Goal: Transaction & Acquisition: Purchase product/service

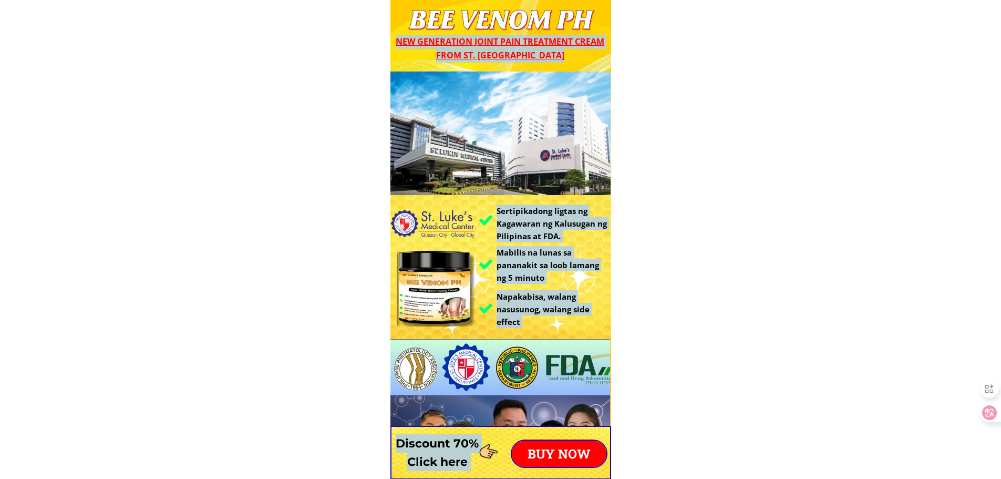
type input "[PERSON_NAME] alog"
type input "09217401561"
type input "magiting st. Tabskuhan sta [PERSON_NAME] city"
click at [576, 451] on p "BUY NOW" at bounding box center [559, 453] width 95 height 26
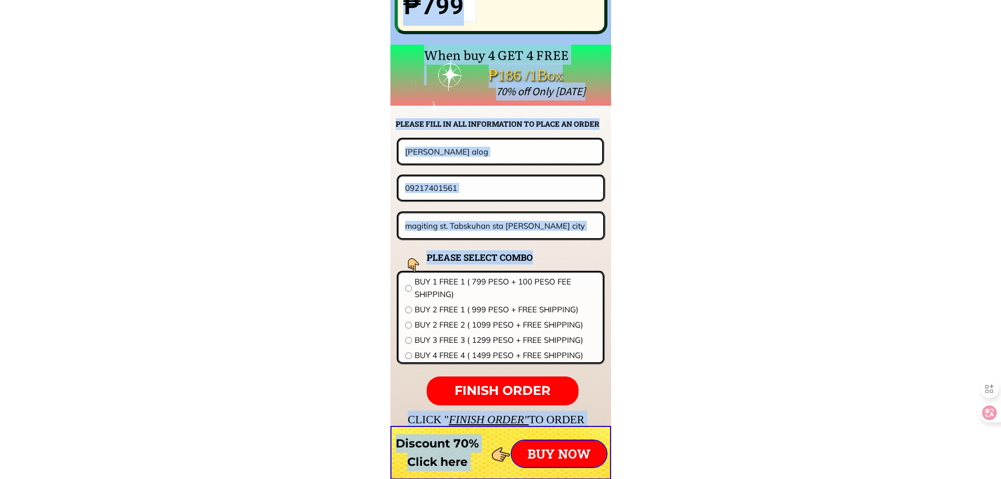
scroll to position [8247, 0]
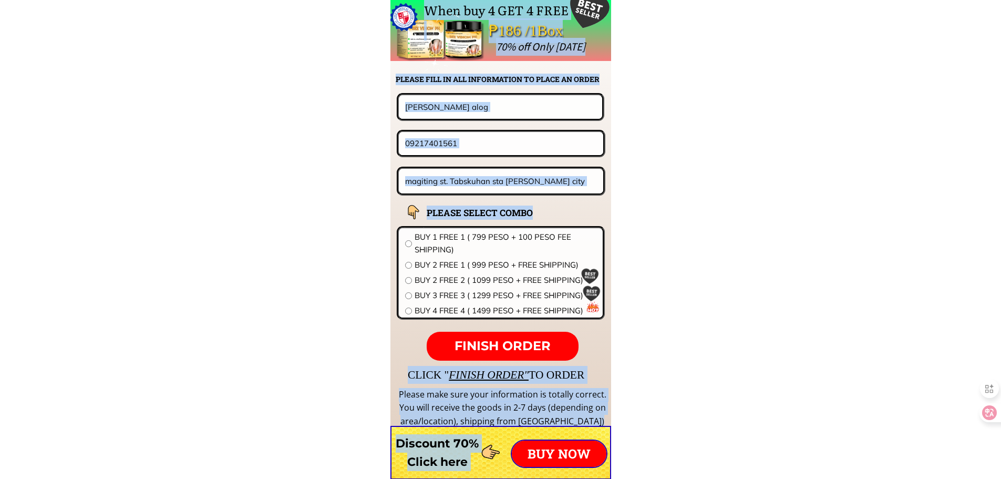
click at [454, 107] on input "[PERSON_NAME] alog" at bounding box center [501, 106] width 196 height 23
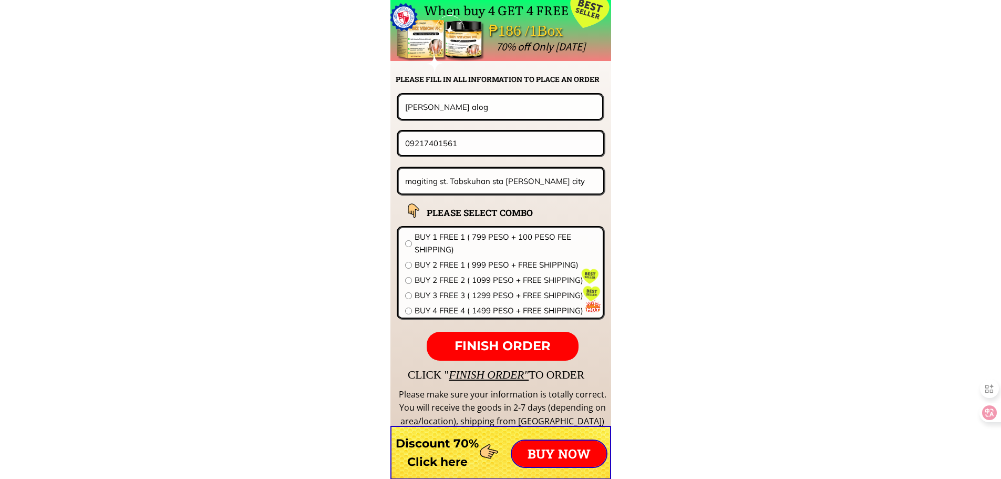
paste input "[PERSON_NAME]"
type input "[PERSON_NAME]"
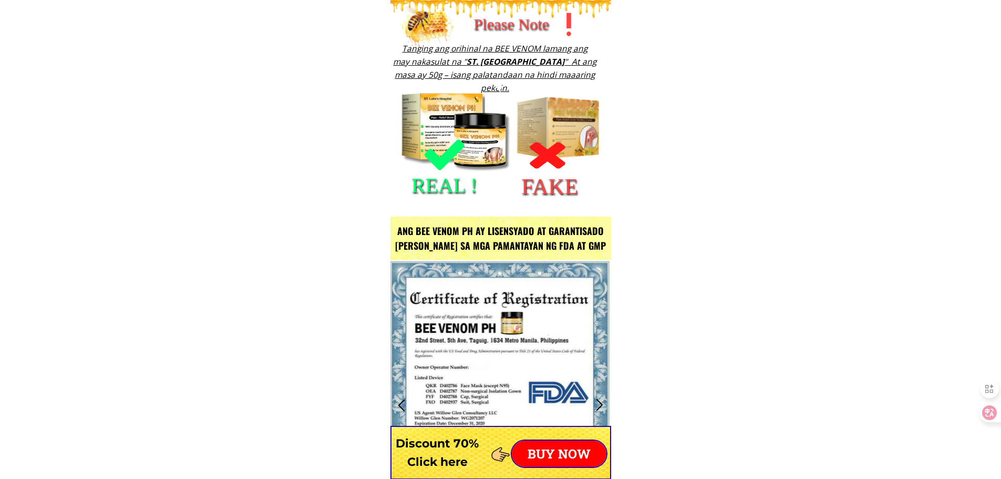
scroll to position [1227, 0]
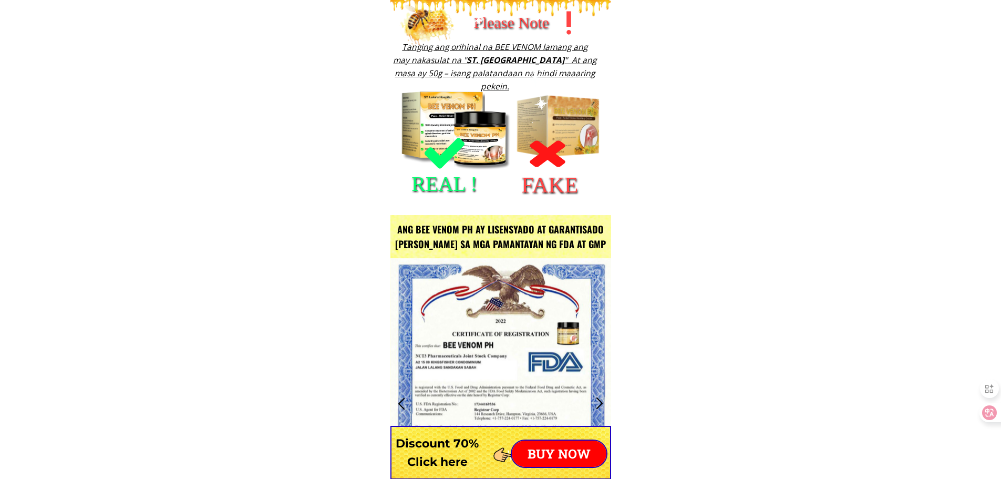
click at [552, 453] on p "BUY NOW" at bounding box center [559, 453] width 95 height 26
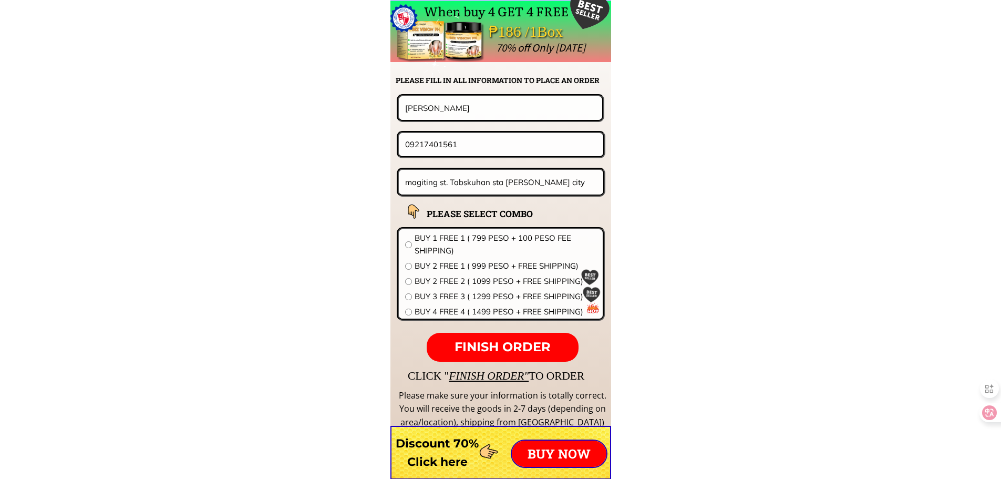
scroll to position [8247, 0]
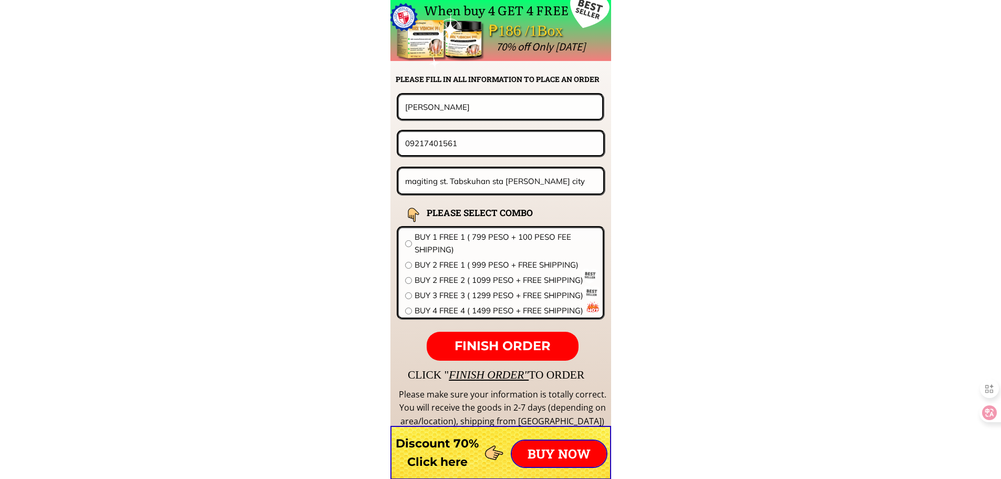
click at [473, 136] on input "09217401561" at bounding box center [501, 143] width 197 height 23
paste input "3 917 323 4529"
type input "09173234529"
paste input "[STREET_ADDRESS][PERSON_NAME] Cebu C"
type input "[STREET_ADDRESS][PERSON_NAME] [GEOGRAPHIC_DATA]"
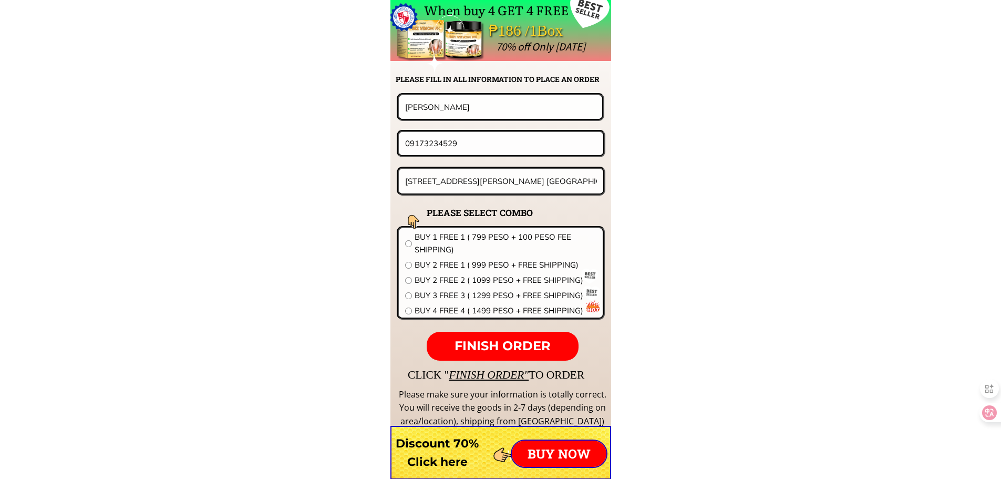
click at [436, 293] on span "BUY 3 FREE 3 ( 1299 PESO + FREE SHIPPING)" at bounding box center [506, 295] width 182 height 13
radio input "true"
click at [529, 351] on span "FINISH ORDER" at bounding box center [503, 345] width 96 height 15
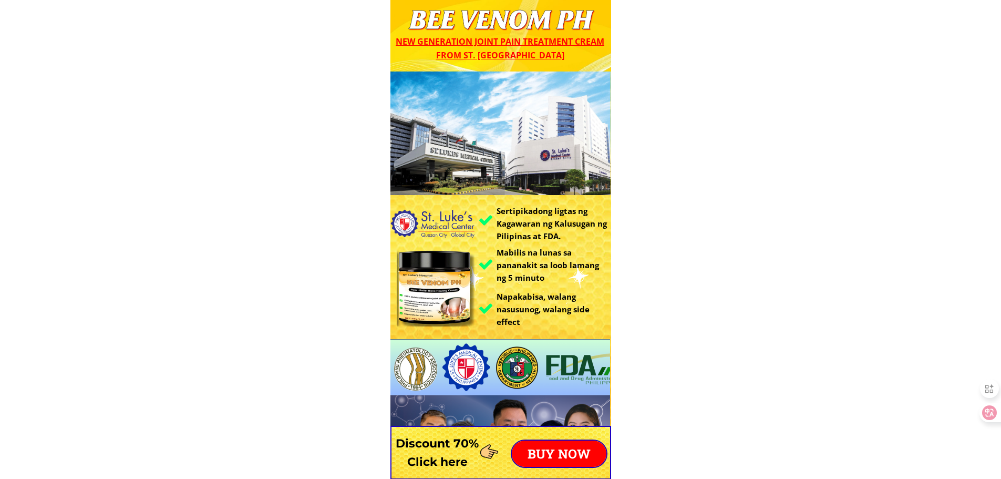
click at [602, 63] on div at bounding box center [501, 35] width 221 height 71
click at [560, 443] on p "BUY NOW" at bounding box center [559, 453] width 95 height 26
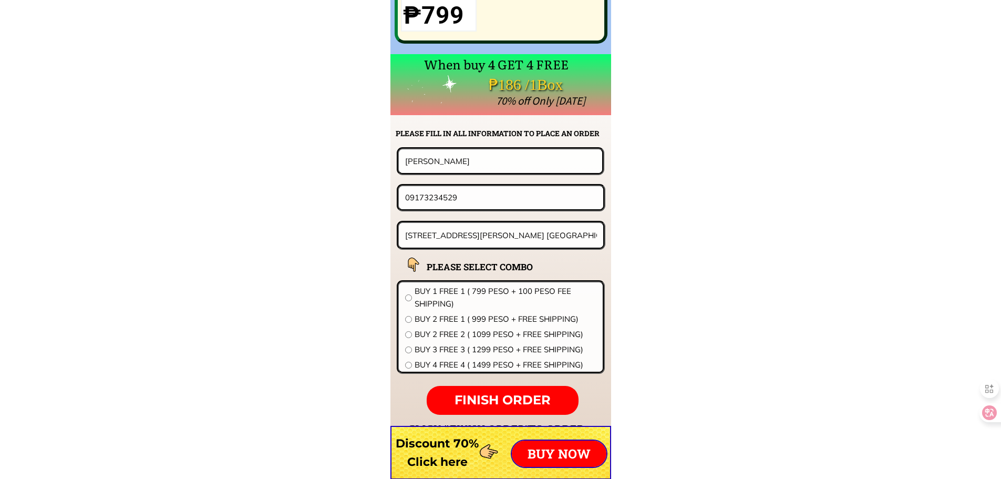
scroll to position [8247, 0]
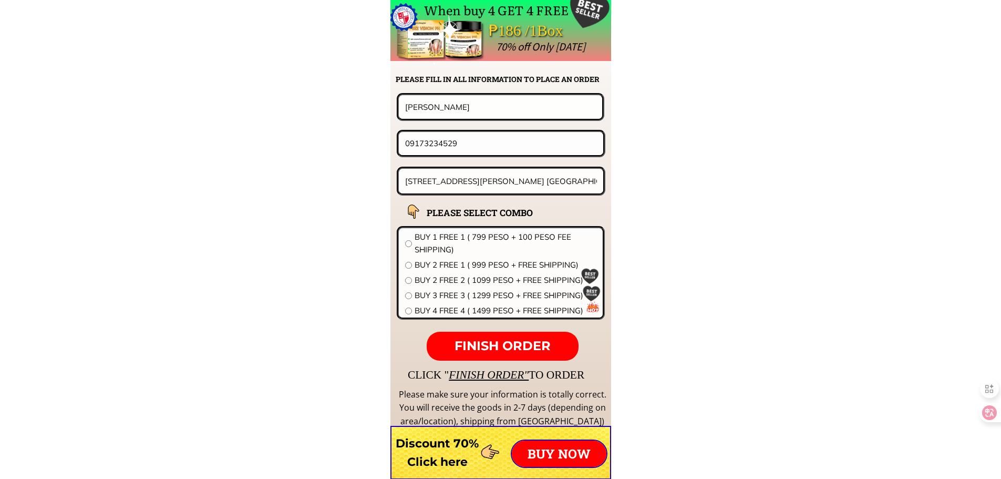
click at [465, 107] on input "[PERSON_NAME]" at bounding box center [501, 106] width 196 height 23
paste input "AMADA tans"
type input "AMADA tans"
click at [470, 141] on input "09173234529" at bounding box center [501, 143] width 197 height 23
paste input "328793007"
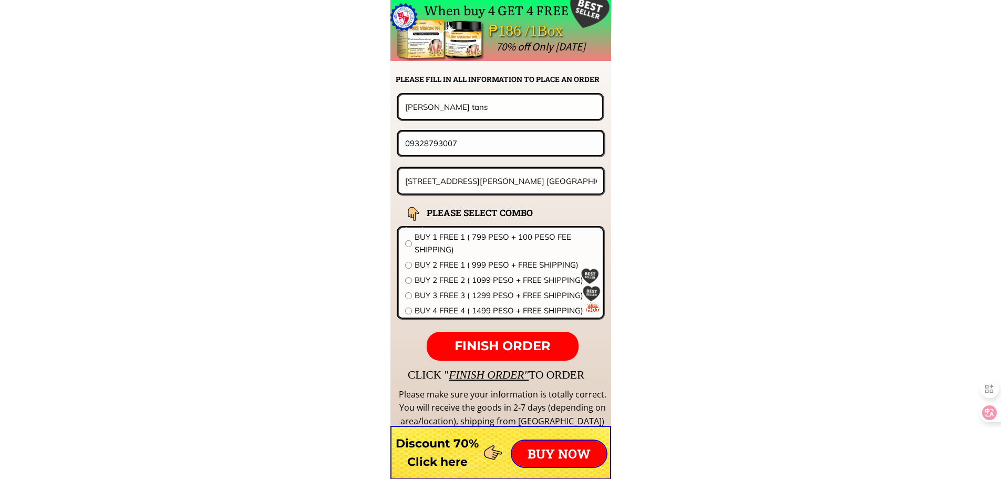
type input "09328793007"
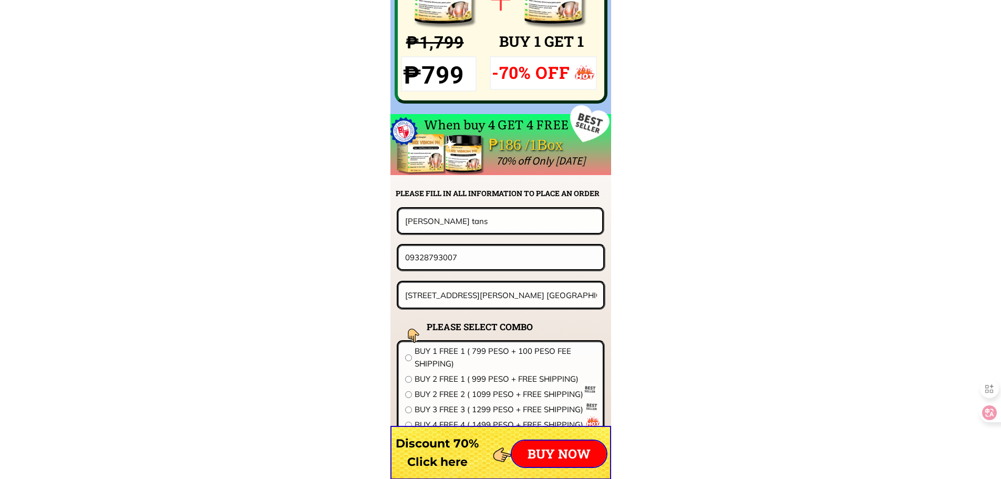
scroll to position [8134, 0]
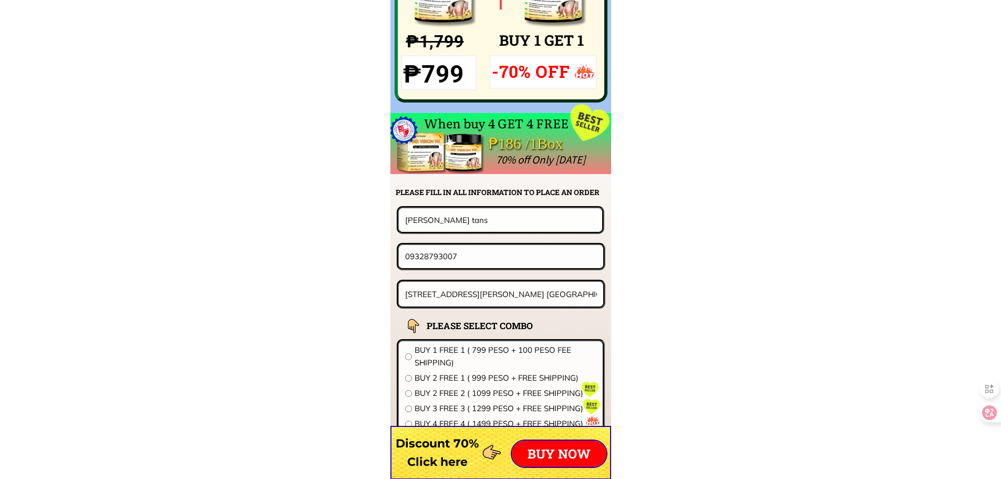
click at [449, 286] on input "[STREET_ADDRESS][PERSON_NAME] [GEOGRAPHIC_DATA]" at bounding box center [502, 294] width 198 height 25
paste input "San roque st hihodromo cebu c"
type input "San roque st hihodromo cebu city"
click at [536, 408] on span "BUY 3 FREE 3 ( 1299 PESO + FREE SHIPPING)" at bounding box center [506, 408] width 182 height 13
radio input "true"
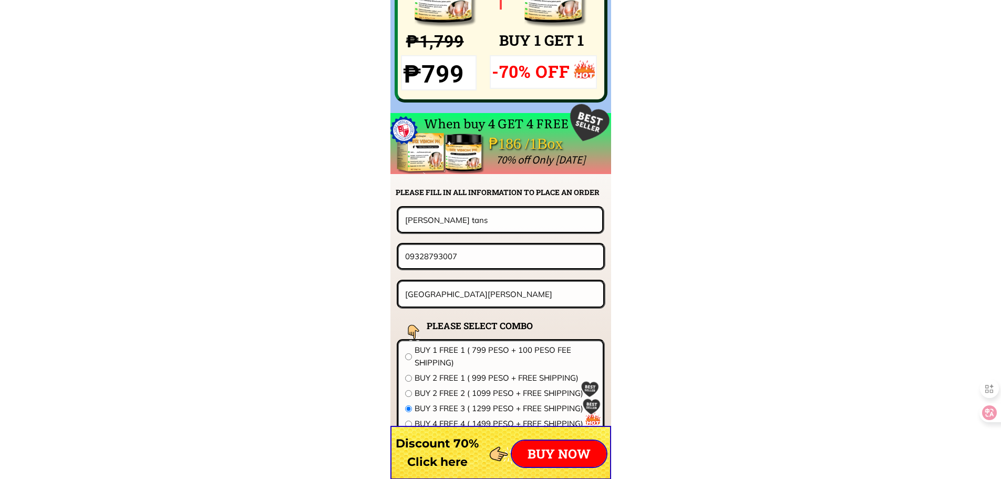
click at [538, 453] on p "BUY NOW" at bounding box center [559, 453] width 95 height 26
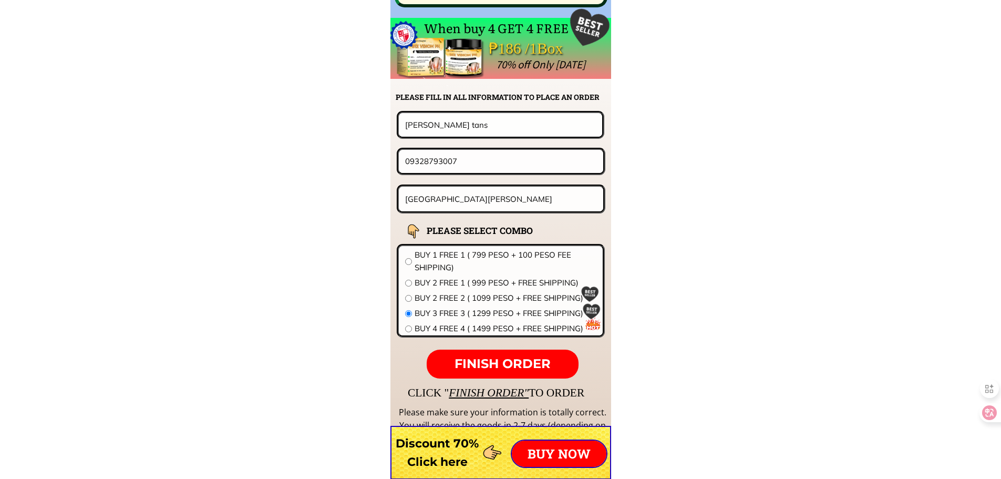
scroll to position [8247, 0]
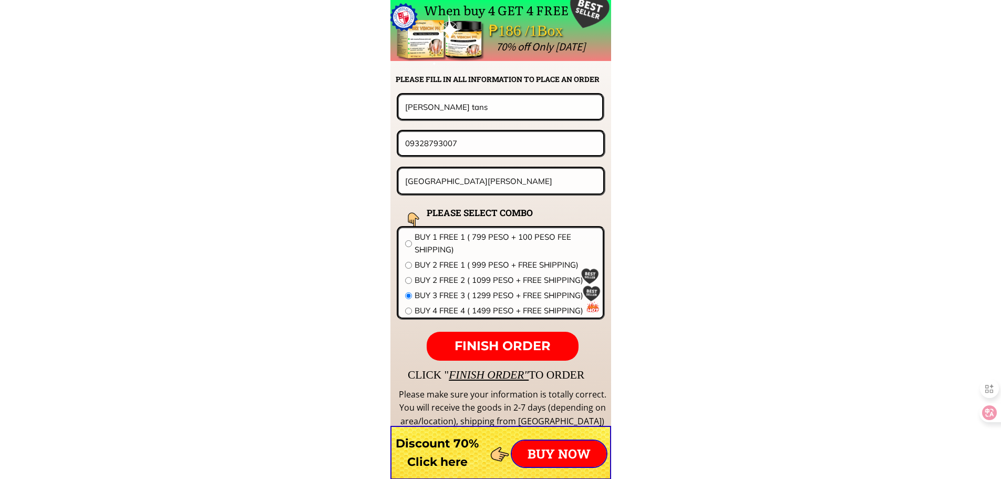
click at [512, 349] on span "FINISH ORDER" at bounding box center [503, 345] width 96 height 15
